Goal: Transaction & Acquisition: Purchase product/service

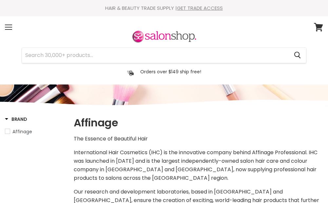
select select "manual"
click at [8, 28] on div "Menu" at bounding box center [9, 27] width 14 height 15
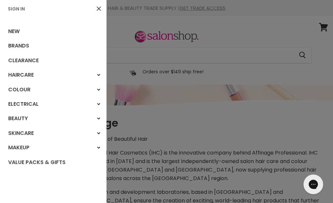
click at [93, 90] on div "Colour" at bounding box center [99, 90] width 12 height 12
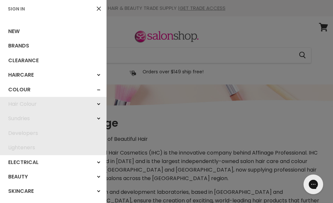
click at [95, 104] on div "Hair Colour" at bounding box center [99, 104] width 12 height 12
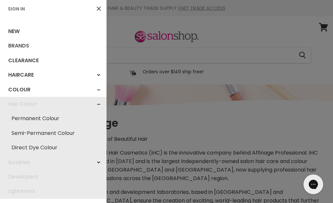
click at [69, 47] on link "Brands" at bounding box center [53, 46] width 107 height 14
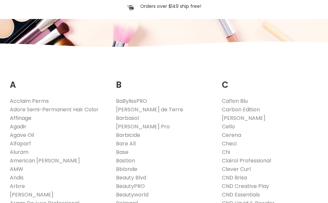
scroll to position [66, 0]
click at [28, 118] on link "Affinage" at bounding box center [21, 118] width 22 height 8
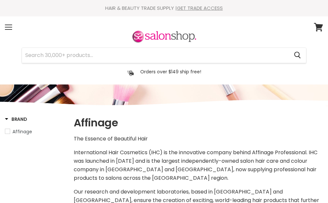
select select "manual"
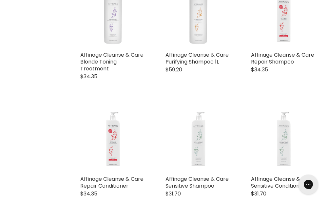
scroll to position [423, 0]
